Goal: Task Accomplishment & Management: Use online tool/utility

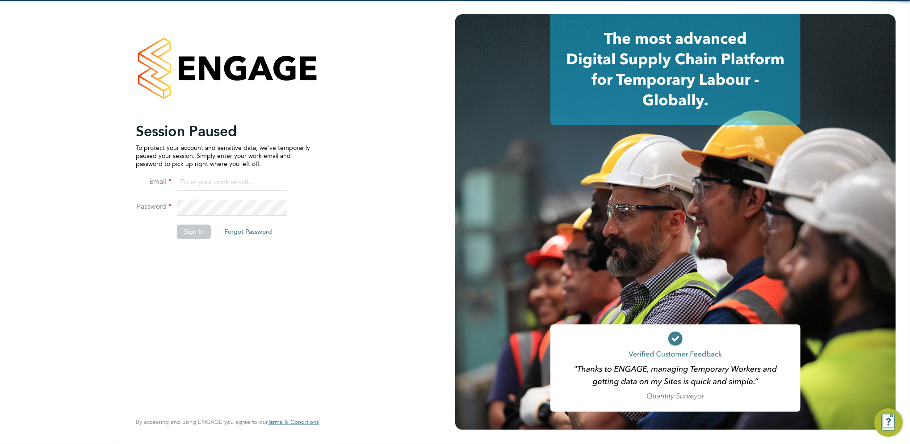
click at [203, 176] on input at bounding box center [232, 183] width 110 height 16
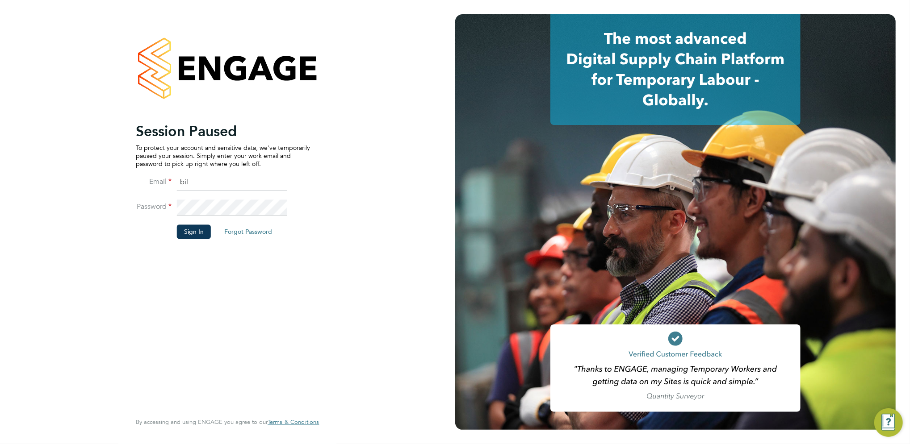
type input "[PERSON_NAME][EMAIL_ADDRESS][PERSON_NAME][DOMAIN_NAME]"
click at [189, 234] on button "Sign In" at bounding box center [194, 232] width 34 height 14
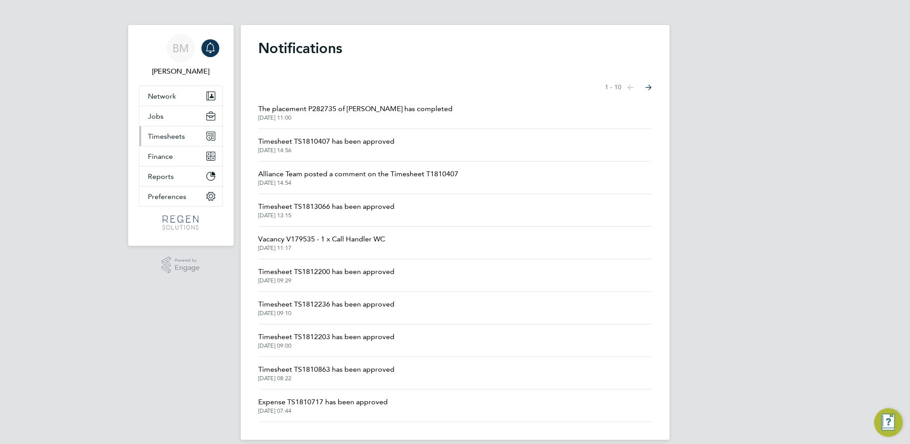
click at [170, 134] on span "Timesheets" at bounding box center [166, 136] width 37 height 8
click at [153, 128] on button "Timesheets" at bounding box center [180, 136] width 83 height 20
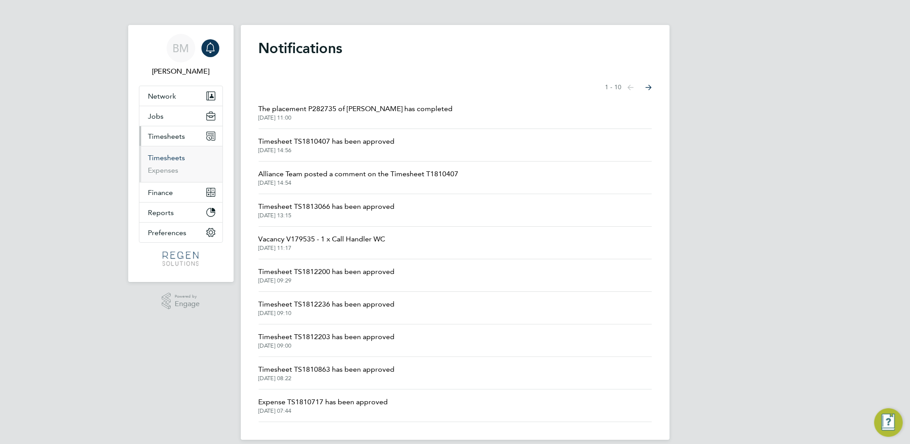
click at [163, 157] on link "Timesheets" at bounding box center [166, 158] width 37 height 8
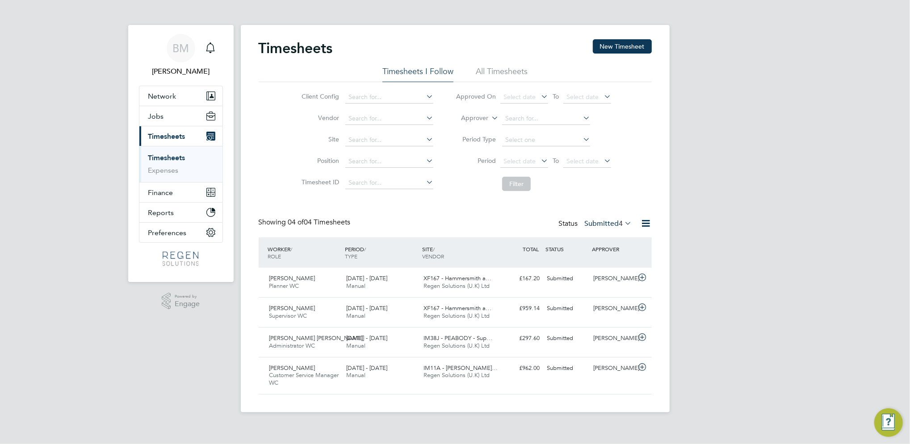
click at [168, 136] on span "Timesheets" at bounding box center [166, 136] width 37 height 8
click at [601, 224] on label "Submitted 4" at bounding box center [608, 223] width 47 height 9
click at [605, 272] on li "Approved" at bounding box center [599, 277] width 41 height 13
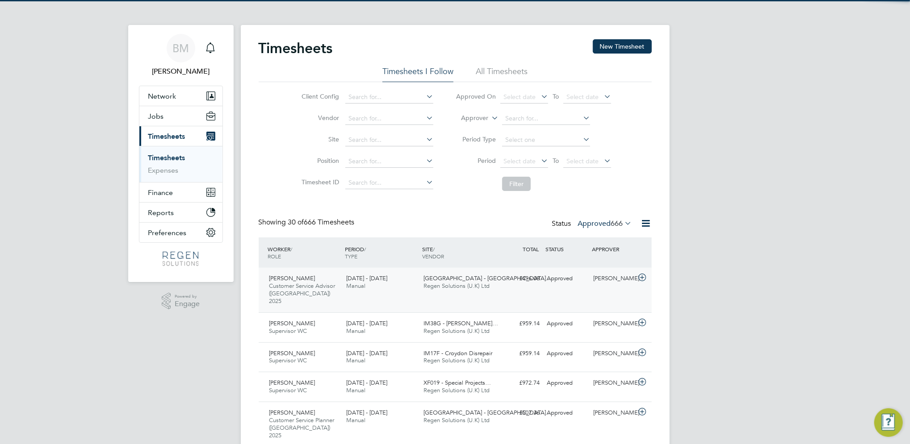
scroll to position [22, 77]
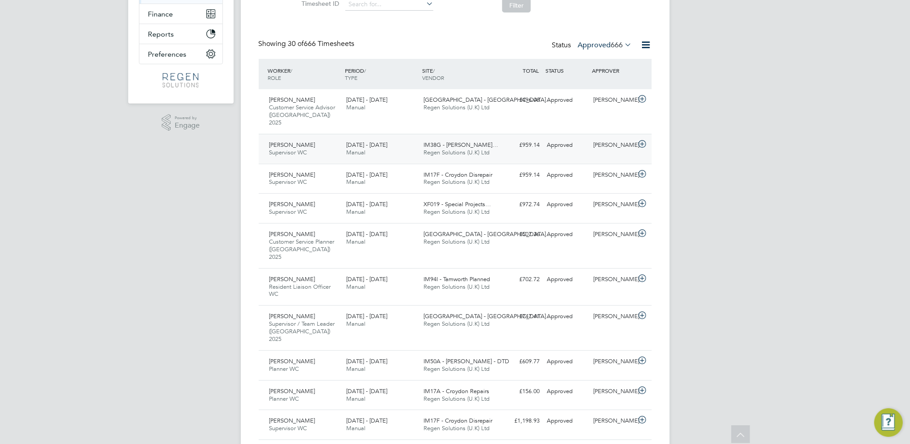
click at [322, 149] on div "Radu Budeanu Supervisor WC 23 - 29 Aug 2025" at bounding box center [304, 149] width 77 height 22
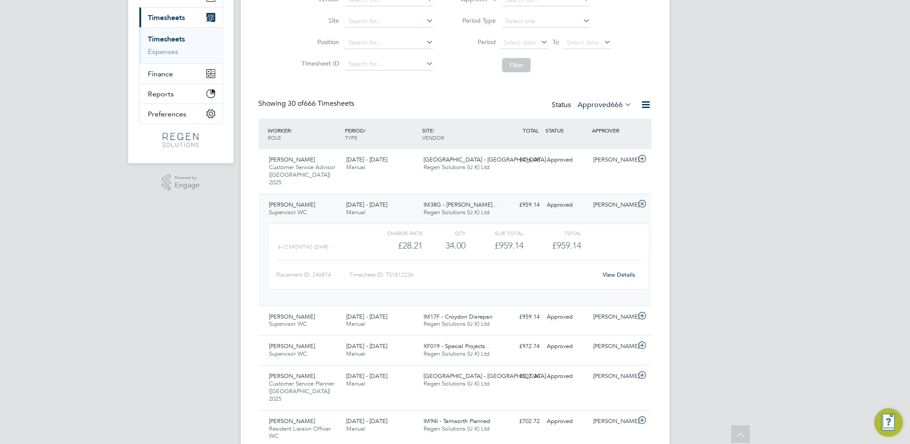
click at [301, 201] on span "Radu Budeanu" at bounding box center [292, 205] width 46 height 8
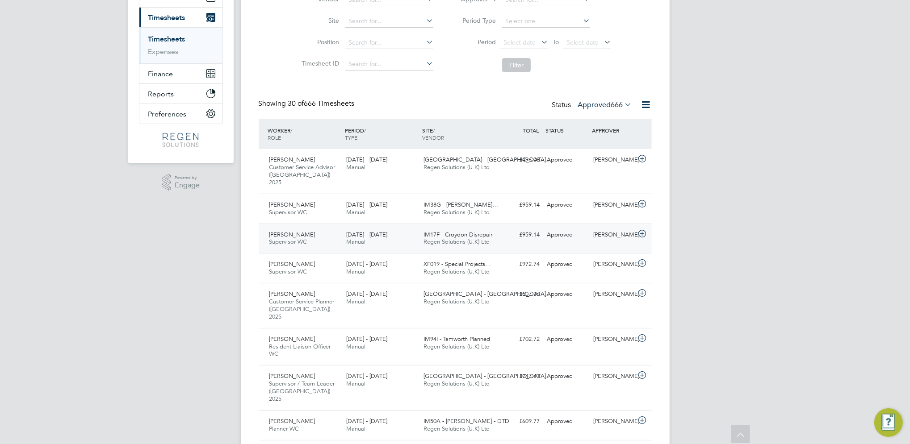
click at [296, 231] on span "Michael Shafik" at bounding box center [292, 235] width 46 height 8
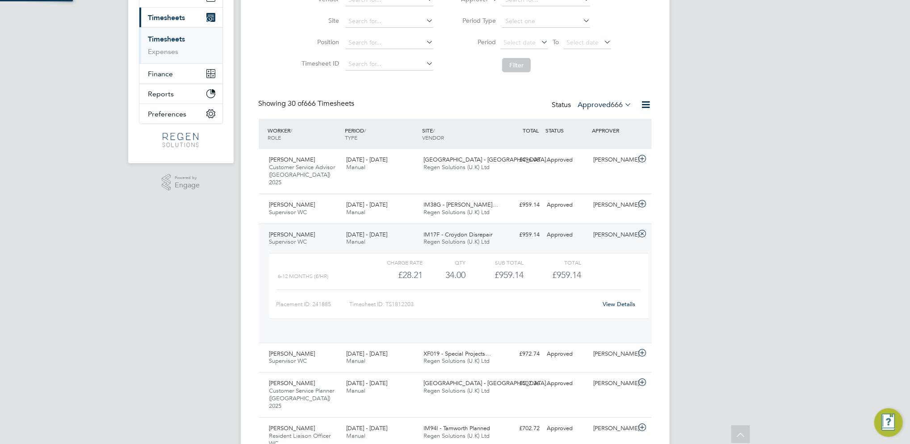
scroll to position [15, 87]
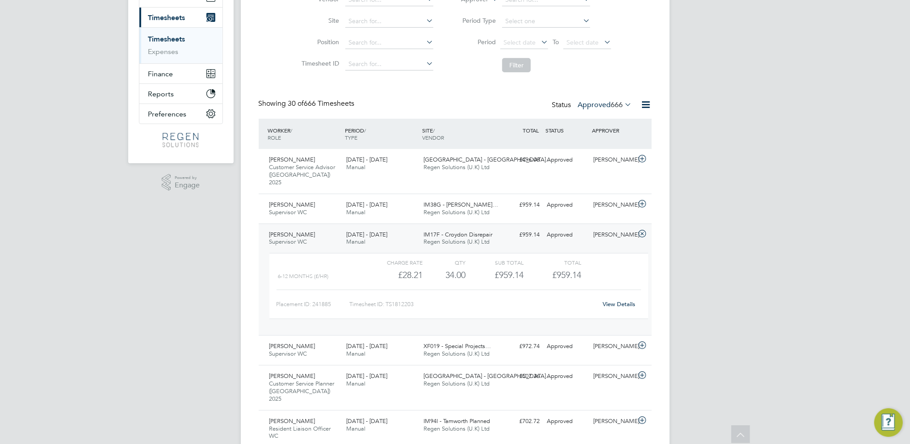
click at [298, 238] on span "Supervisor WC" at bounding box center [288, 242] width 38 height 8
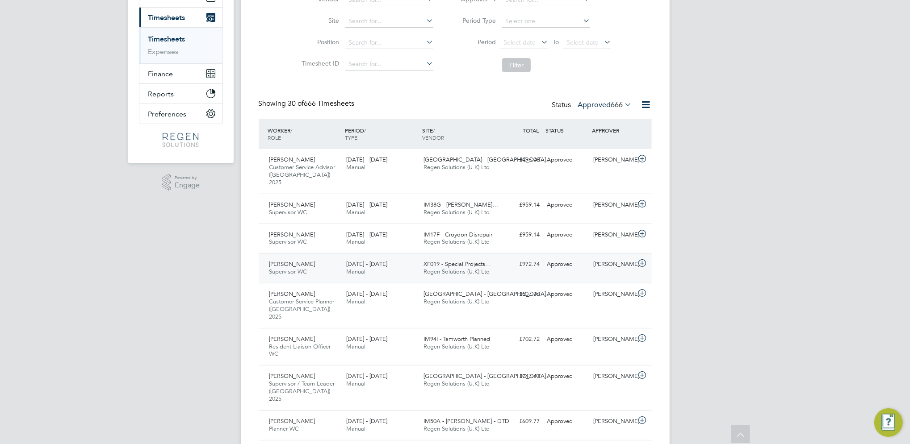
click at [301, 260] on span "Kieran Bangs" at bounding box center [292, 264] width 46 height 8
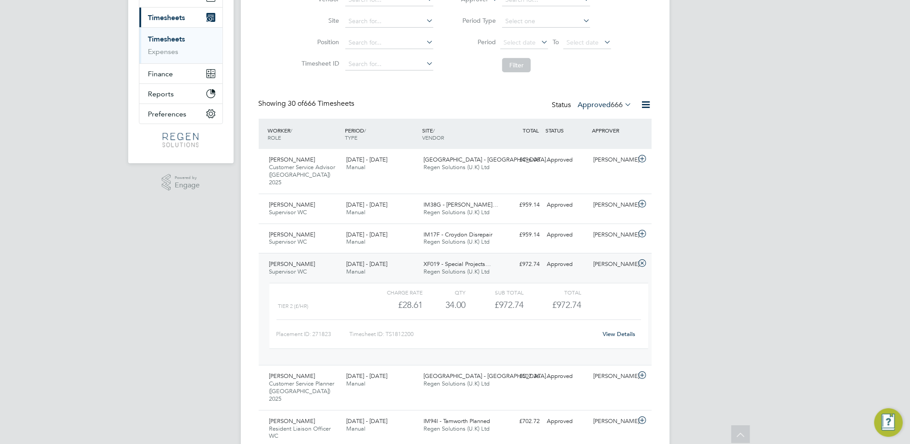
click at [311, 270] on div "Kieran Bangs Supervisor WC 23 - 29 Aug 2025" at bounding box center [304, 268] width 77 height 22
